Goal: Information Seeking & Learning: Find specific fact

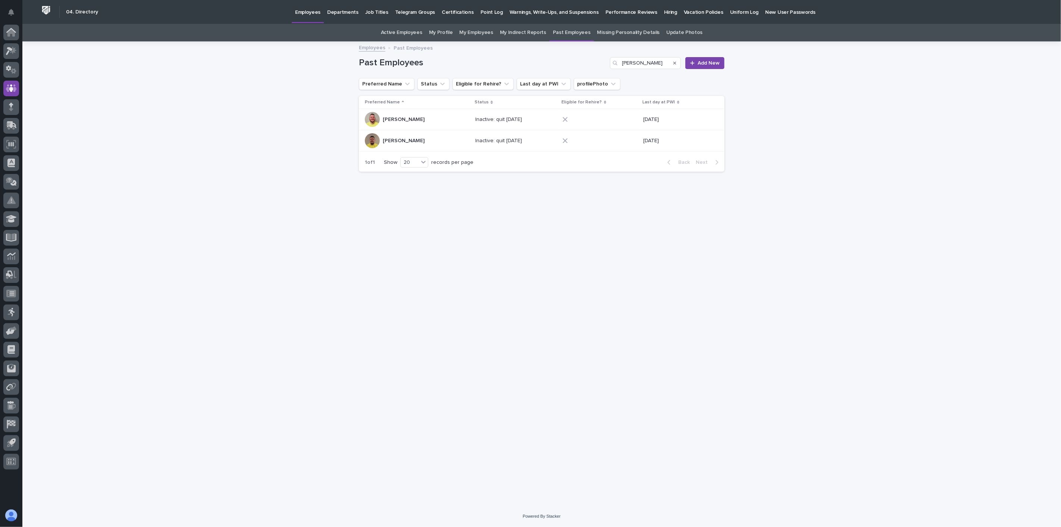
click at [315, 14] on p "Employees" at bounding box center [307, 8] width 25 height 16
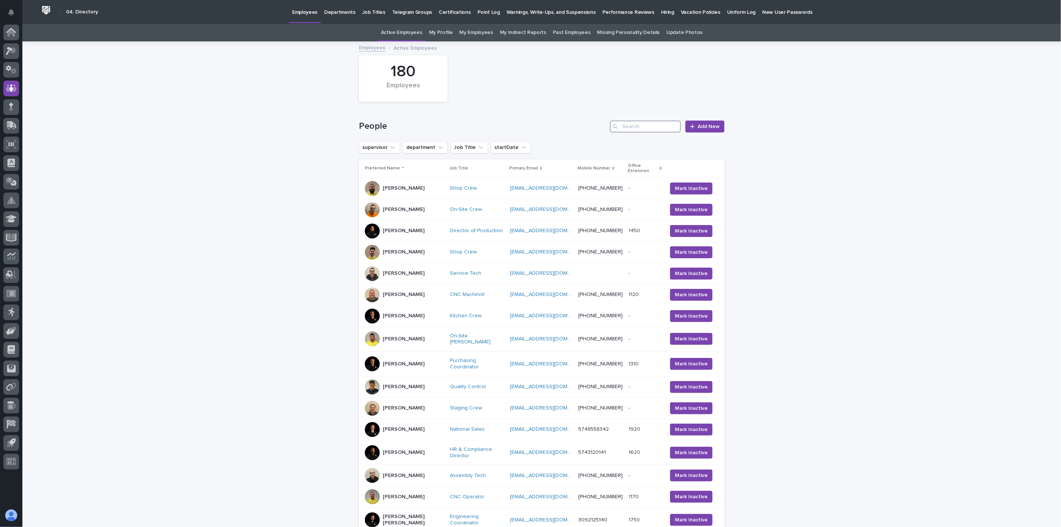
click at [646, 125] on input "Search" at bounding box center [645, 127] width 71 height 12
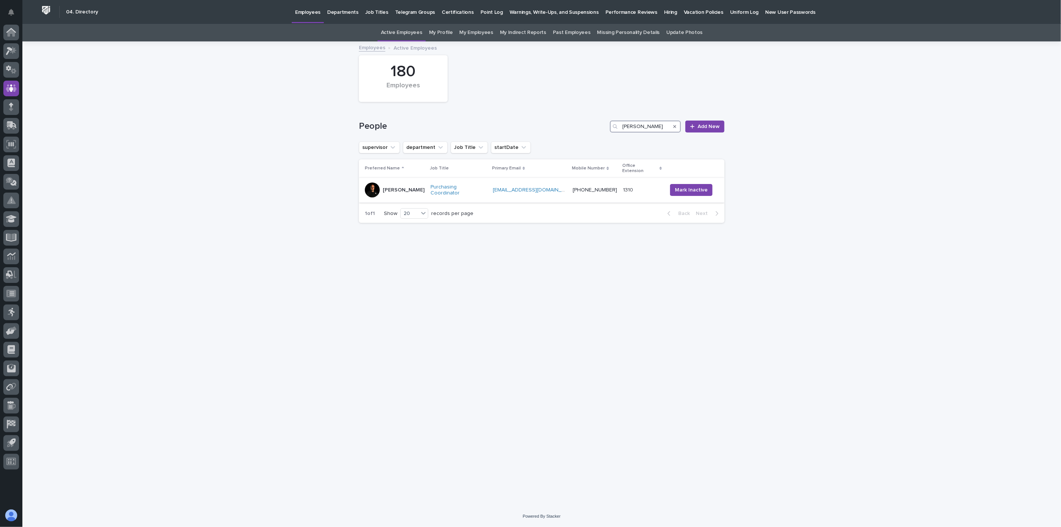
type input "[PERSON_NAME]"
click at [415, 189] on div "[PERSON_NAME]" at bounding box center [395, 189] width 60 height 15
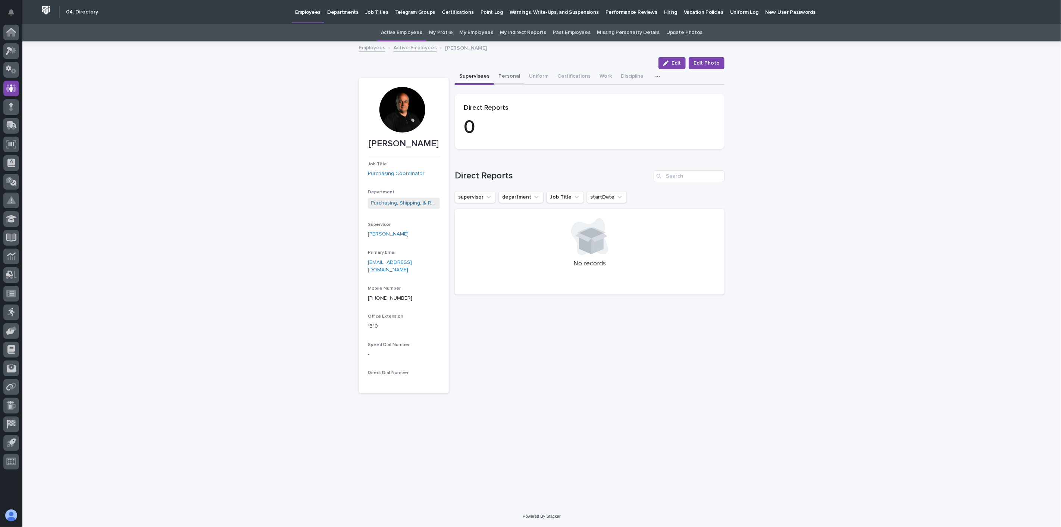
drag, startPoint x: 508, startPoint y: 75, endPoint x: 1049, endPoint y: 116, distance: 542.3
click at [508, 75] on button "Personal" at bounding box center [509, 77] width 31 height 16
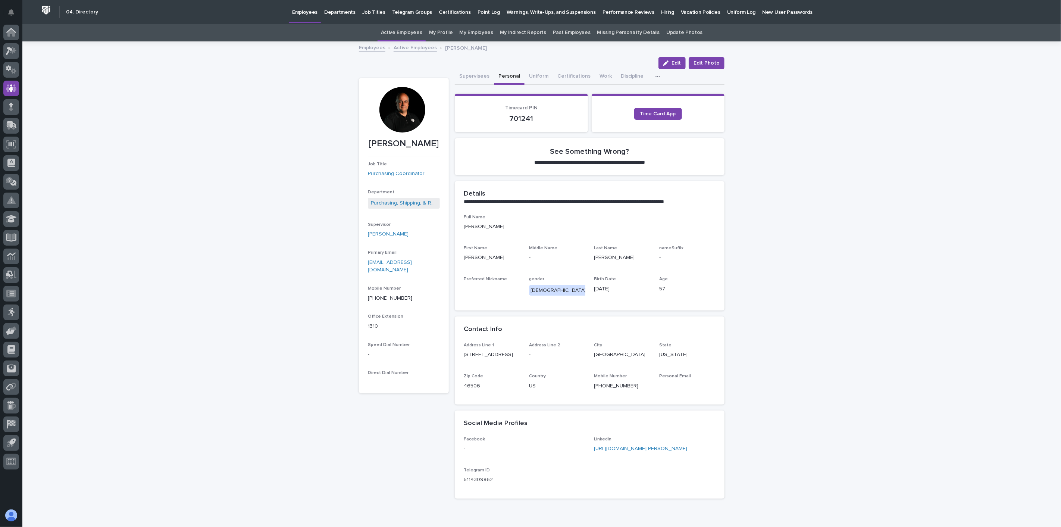
click at [416, 46] on link "Active Employees" at bounding box center [415, 47] width 43 height 9
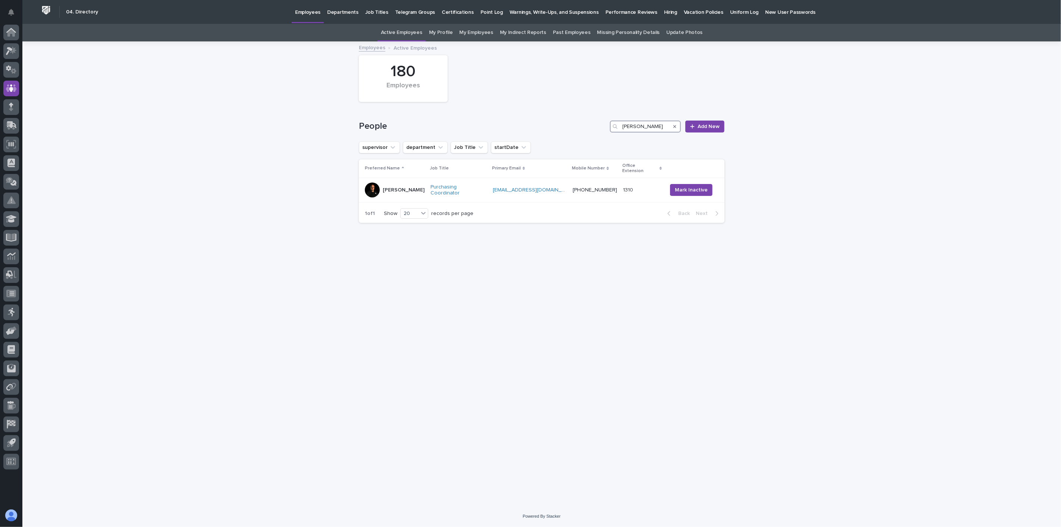
drag, startPoint x: 633, startPoint y: 125, endPoint x: 577, endPoint y: 125, distance: 56.0
click at [577, 125] on div "People [PERSON_NAME] Add New" at bounding box center [542, 127] width 366 height 12
type input "f"
type input "[PERSON_NAME]"
click at [415, 188] on div "[PERSON_NAME]" at bounding box center [397, 182] width 65 height 15
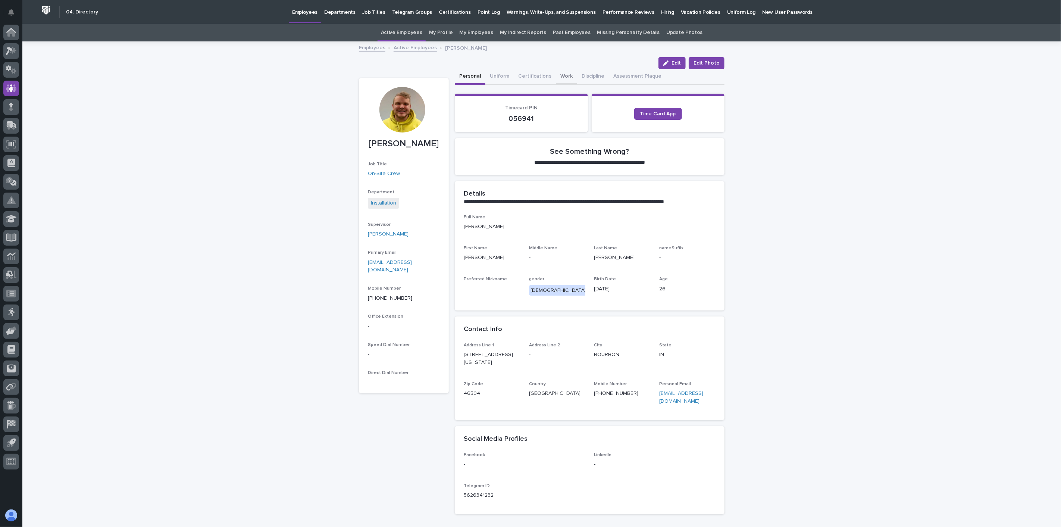
click at [556, 75] on button "Work" at bounding box center [566, 77] width 21 height 16
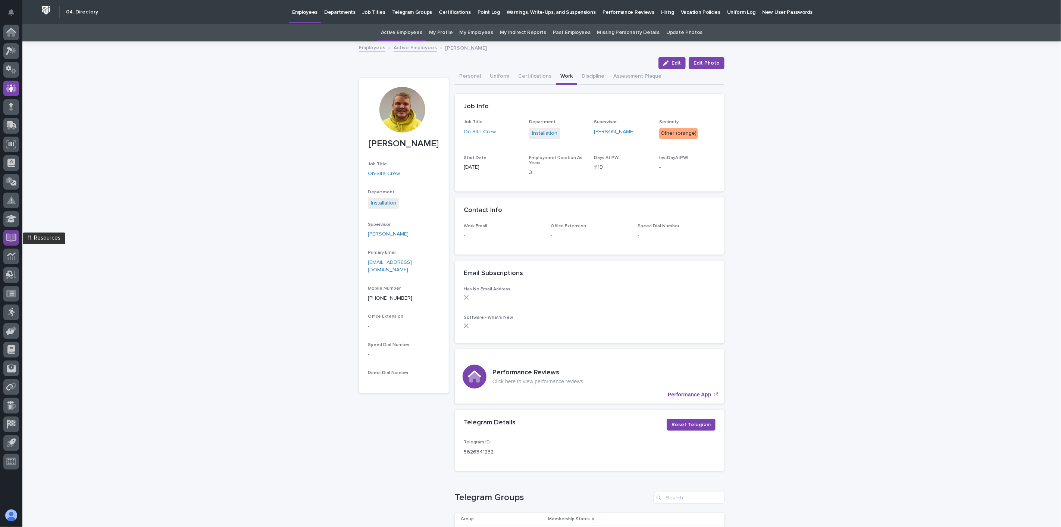
click at [12, 236] on icon at bounding box center [11, 236] width 9 height 7
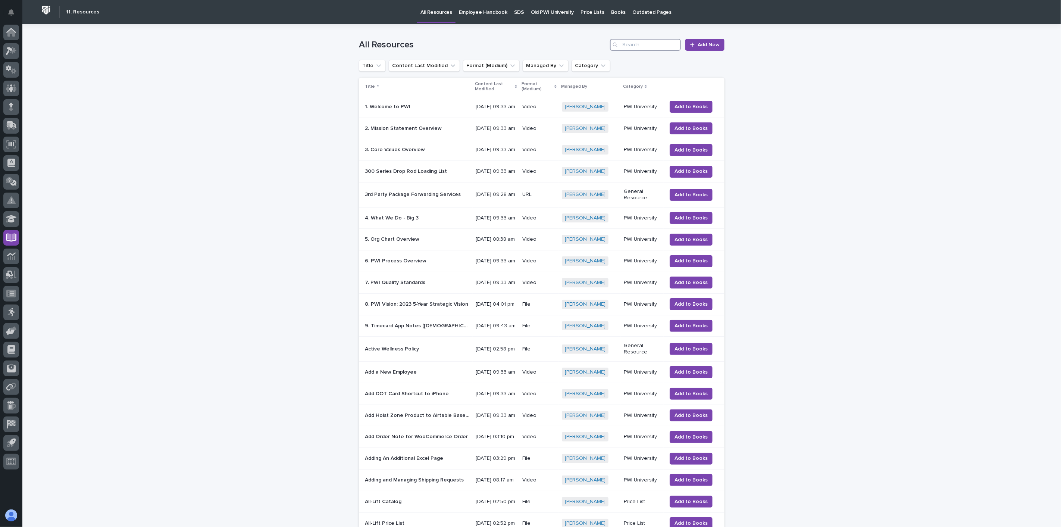
click at [637, 49] on input "Search" at bounding box center [645, 45] width 71 height 12
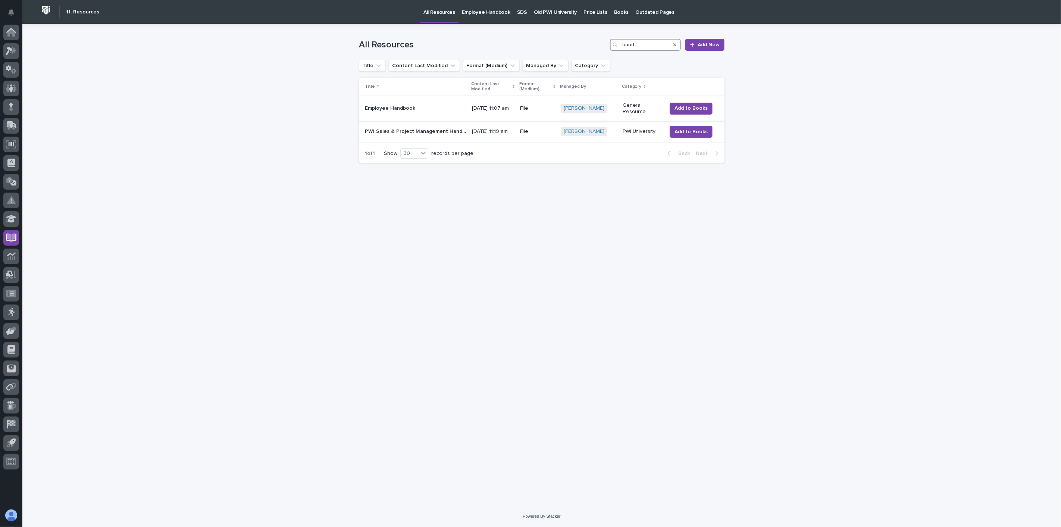
type input "hand"
click at [434, 110] on p at bounding box center [415, 108] width 101 height 6
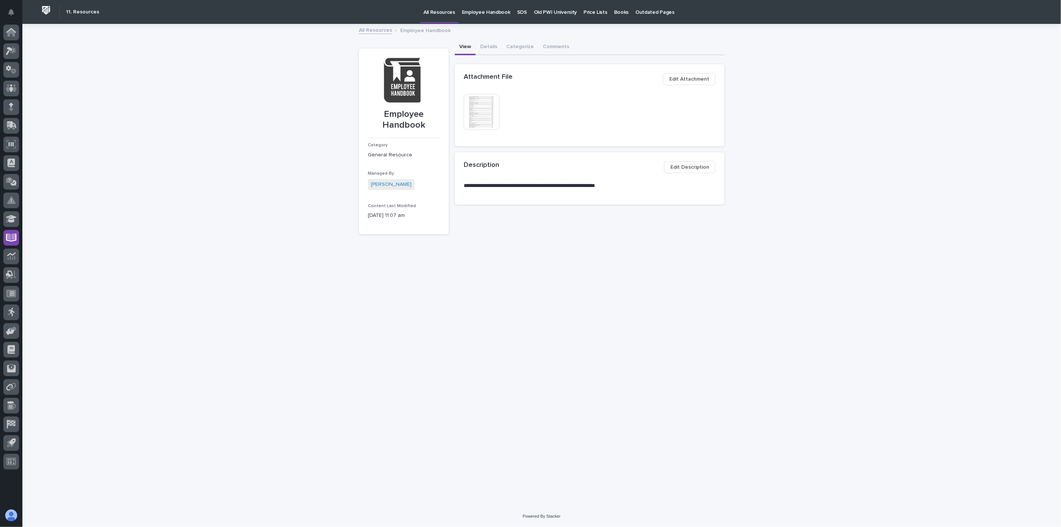
click at [484, 113] on img at bounding box center [482, 112] width 36 height 36
